Goal: Task Accomplishment & Management: Use online tool/utility

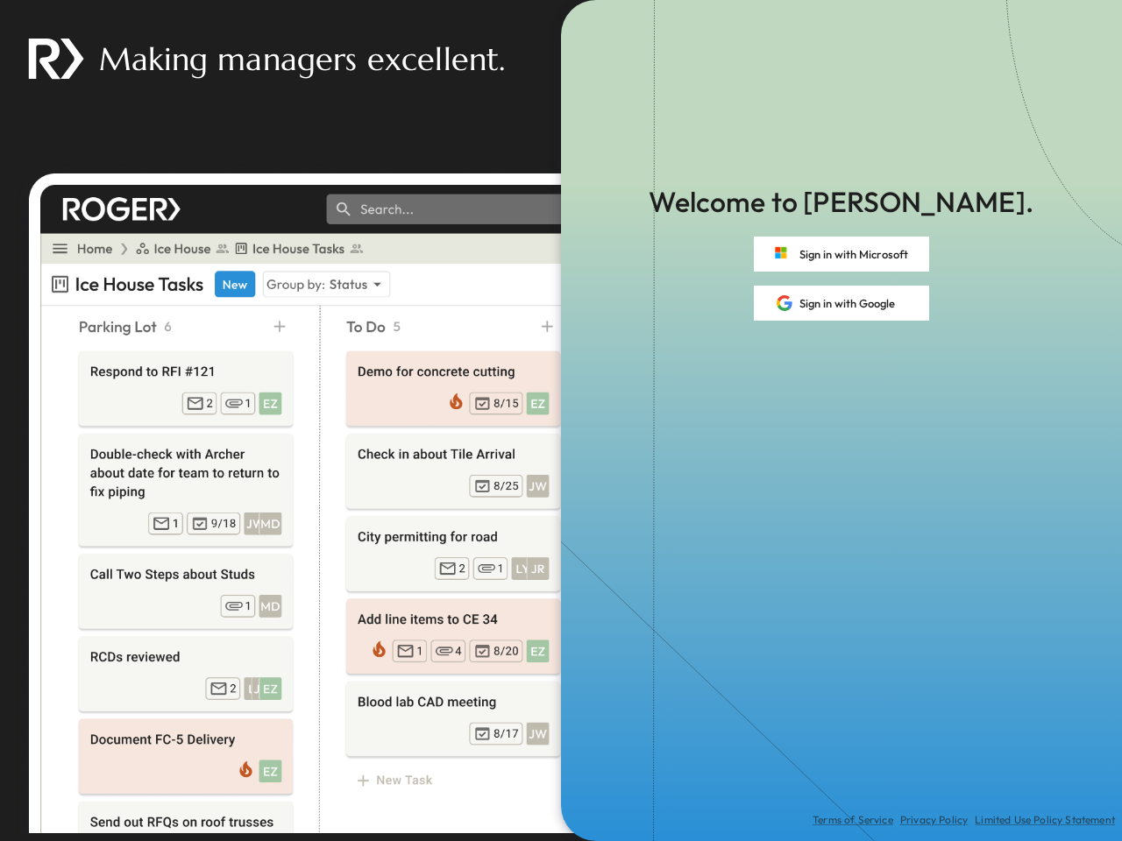
click at [561, 421] on div "Terms of Service Privacy Policy Limited Use Policy Statement" at bounding box center [841, 581] width 561 height 521
click at [841, 254] on button "Sign in with Microsoft" at bounding box center [841, 254] width 175 height 35
click at [841, 303] on button "Sign in with Google" at bounding box center [841, 303] width 175 height 35
